Goal: Check status

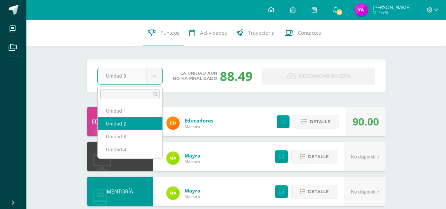
select select "Unidad 2"
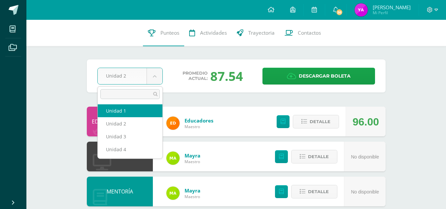
select select "Unidad 1"
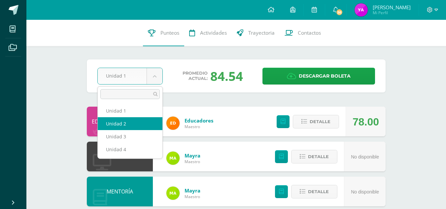
select select "Unidad 2"
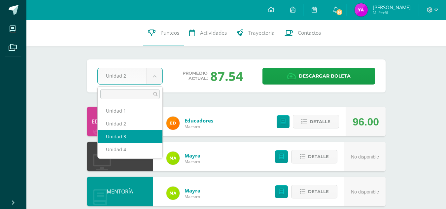
select select "Unidad 3"
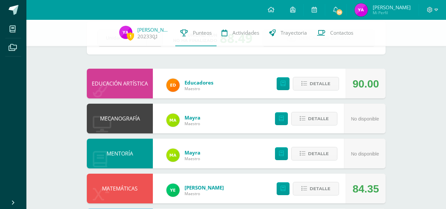
scroll to position [25, 0]
